Goal: Navigation & Orientation: Find specific page/section

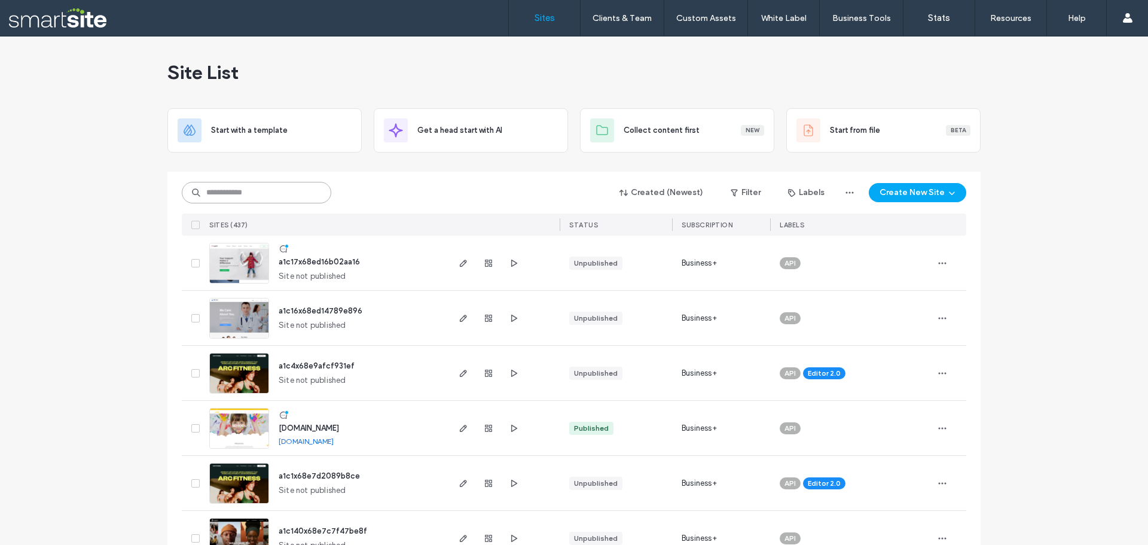
click at [233, 200] on input at bounding box center [256, 193] width 149 height 22
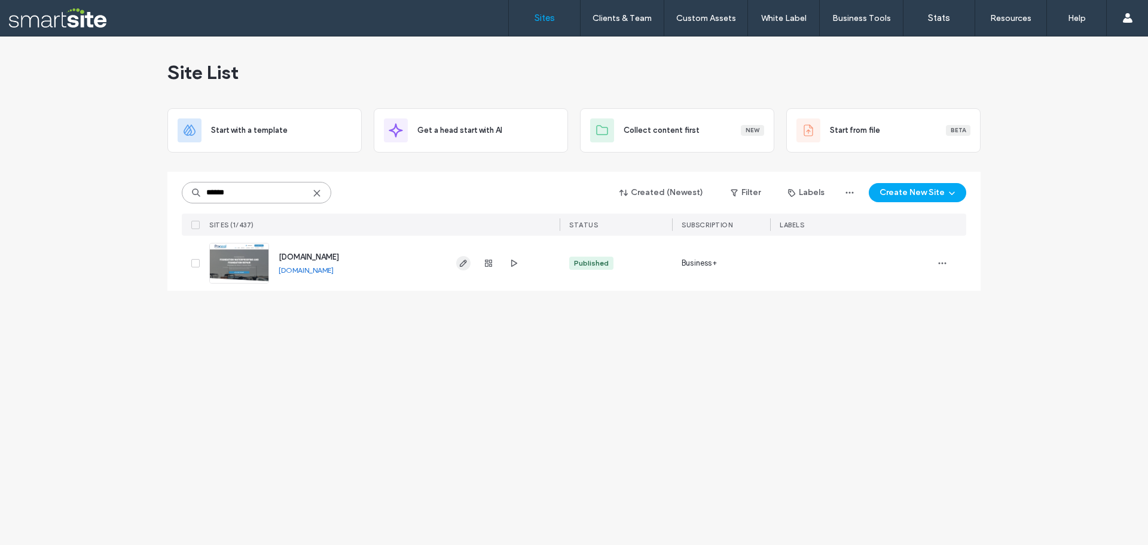
type input "******"
click at [469, 256] on span "button" at bounding box center [463, 263] width 14 height 14
